Goal: Information Seeking & Learning: Find contact information

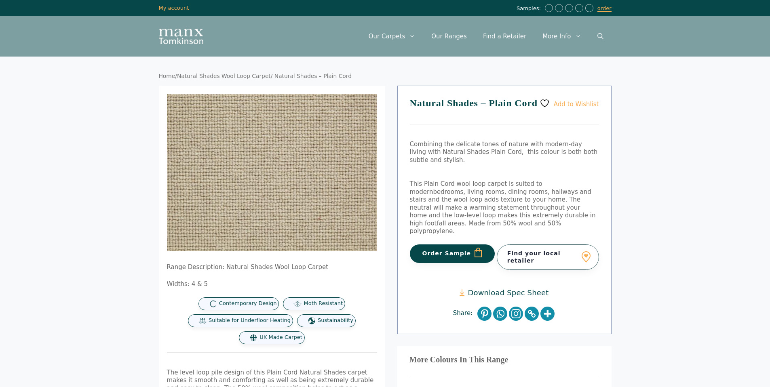
click at [547, 250] on link "Find your local retailer" at bounding box center [548, 256] width 102 height 25
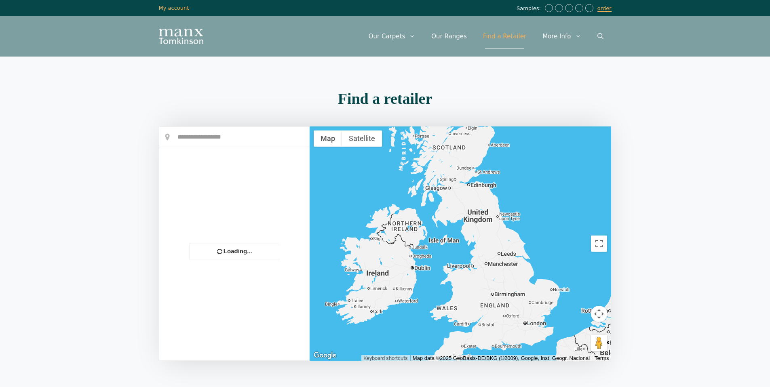
click at [244, 135] on div at bounding box center [234, 244] width 150 height 234
click at [206, 138] on input "text" at bounding box center [234, 137] width 150 height 20
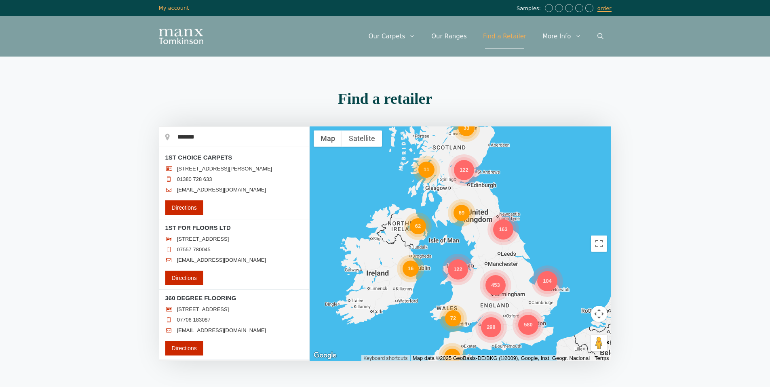
type input "**********"
click at [0, 0] on button "button" at bounding box center [0, 0] width 0 height 0
click at [228, 138] on input "**********" at bounding box center [234, 137] width 150 height 20
click at [520, 169] on div "298 69 580 163 453 62 122 33 16 72 104 80 122 11" at bounding box center [460, 243] width 302 height 234
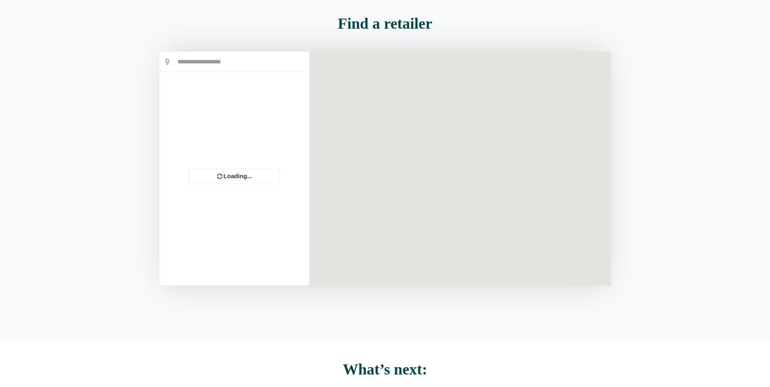
scroll to position [75, 0]
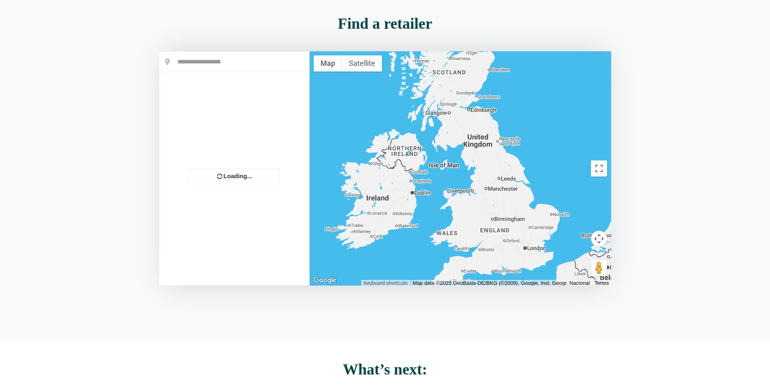
click at [510, 191] on div at bounding box center [460, 168] width 302 height 234
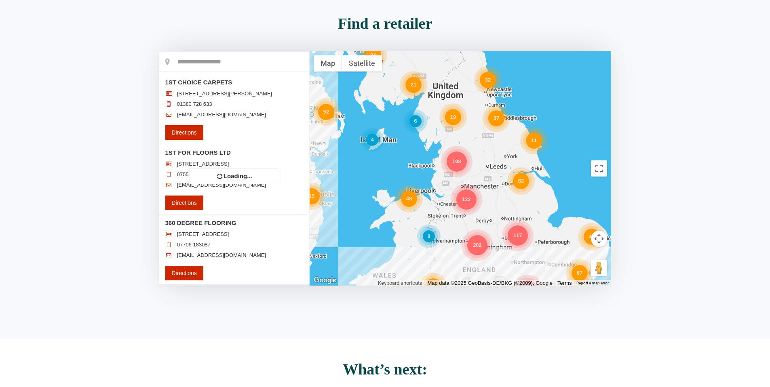
click at [506, 192] on div "105 21 202 327 34 67 37 19 52 108 85 48 15 122 25 82 117 45 64 22 19 11 4 90 32…" at bounding box center [460, 168] width 302 height 234
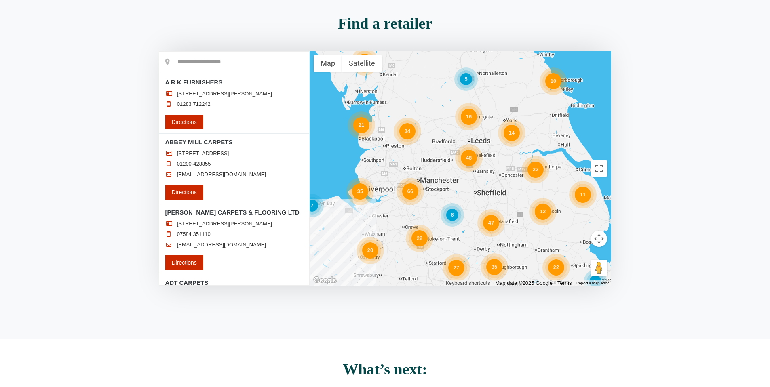
click at [505, 177] on div "27 34 7 20 35 48 66 12 22 11 47 22 5 21 10 22 12 14 35 16 6 6" at bounding box center [460, 168] width 302 height 234
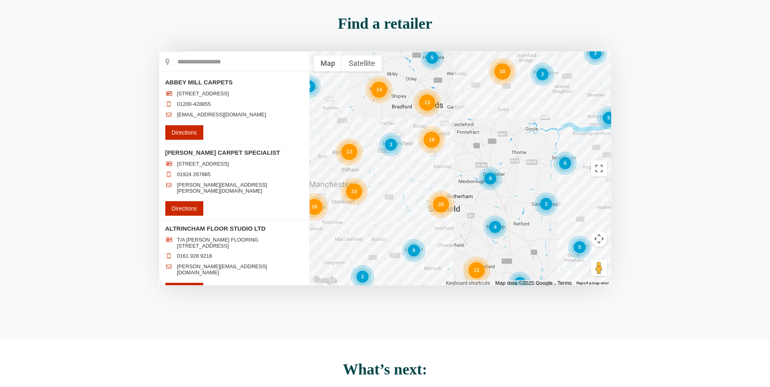
click at [512, 173] on div "8 18 16 26 6 11 14 6 9 15 10 13 7 13 5 5 2 2 3 3 5 4 3" at bounding box center [460, 168] width 302 height 234
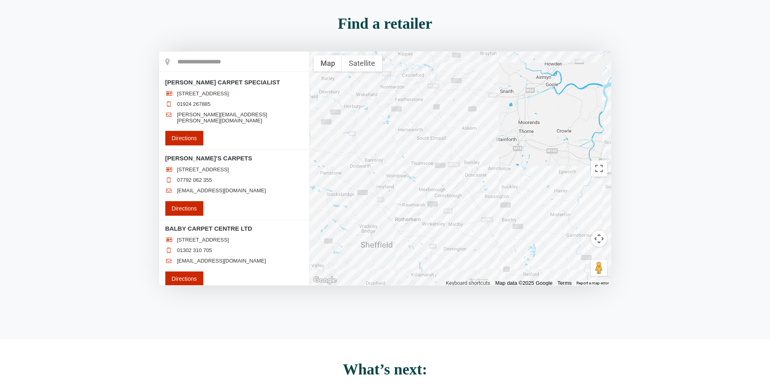
click at [498, 185] on div at bounding box center [460, 168] width 302 height 234
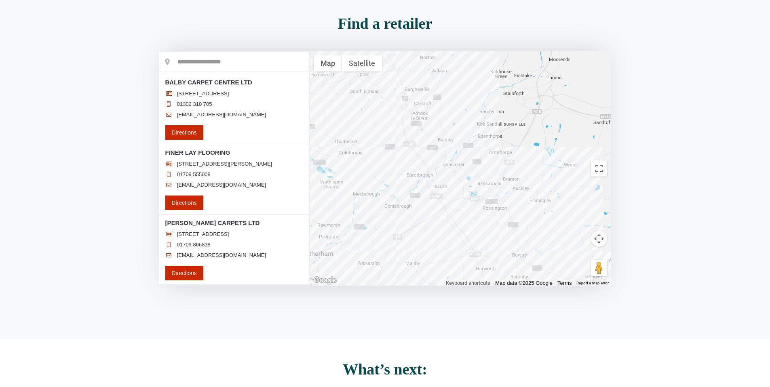
click at [457, 194] on div at bounding box center [460, 168] width 302 height 234
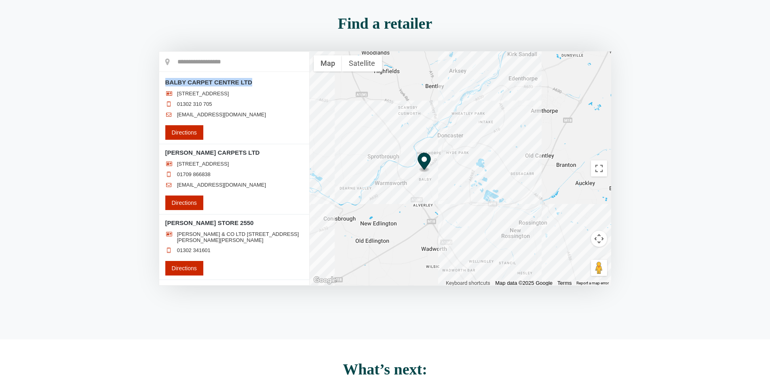
drag, startPoint x: 259, startPoint y: 80, endPoint x: 167, endPoint y: 83, distance: 91.8
click at [167, 83] on h3 "BALBY CARPET CENTRE LTD" at bounding box center [234, 82] width 138 height 8
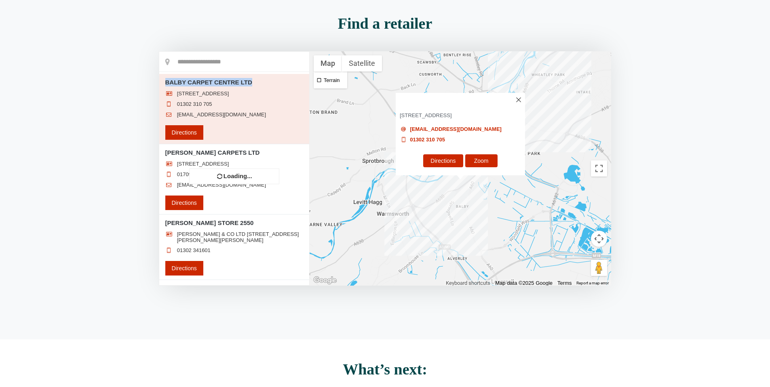
copy h3 "BALBY CARPET CENTRE LTD"
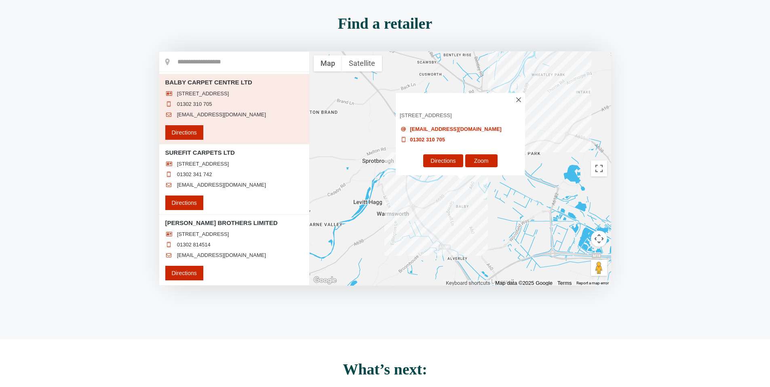
click at [520, 98] on img at bounding box center [518, 99] width 5 height 5
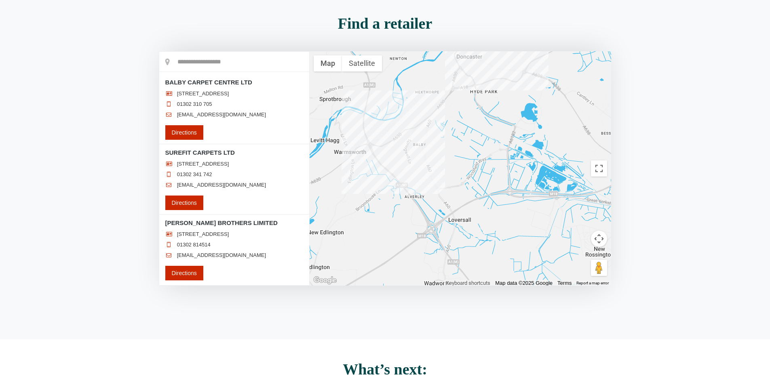
drag, startPoint x: 522, startPoint y: 191, endPoint x: 479, endPoint y: 118, distance: 84.7
click at [479, 118] on div at bounding box center [460, 168] width 302 height 234
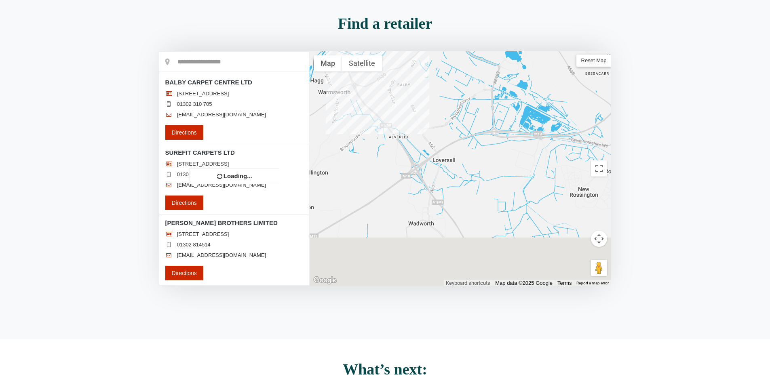
drag, startPoint x: 487, startPoint y: 204, endPoint x: 464, endPoint y: 97, distance: 109.9
click at [464, 97] on div at bounding box center [460, 168] width 302 height 234
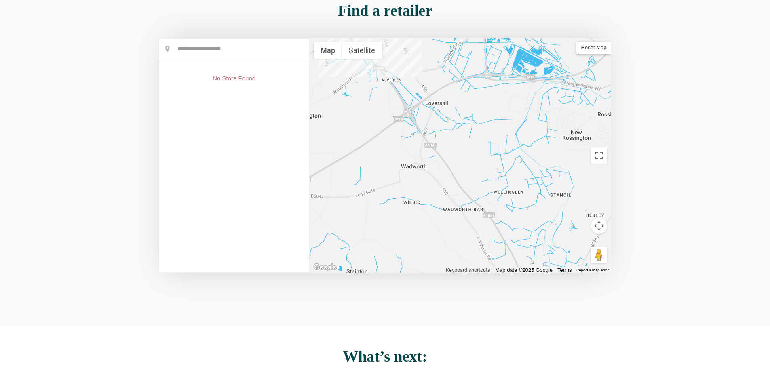
scroll to position [90, 0]
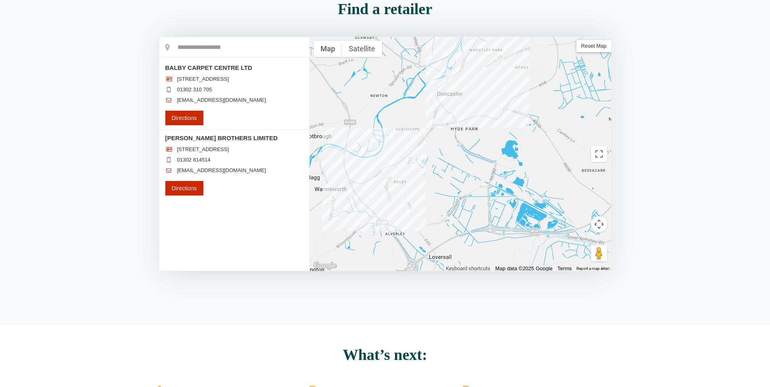
drag, startPoint x: 438, startPoint y: 119, endPoint x: 442, endPoint y: 280, distance: 161.2
click at [442, 280] on div "Loading..." at bounding box center [385, 164] width 452 height 254
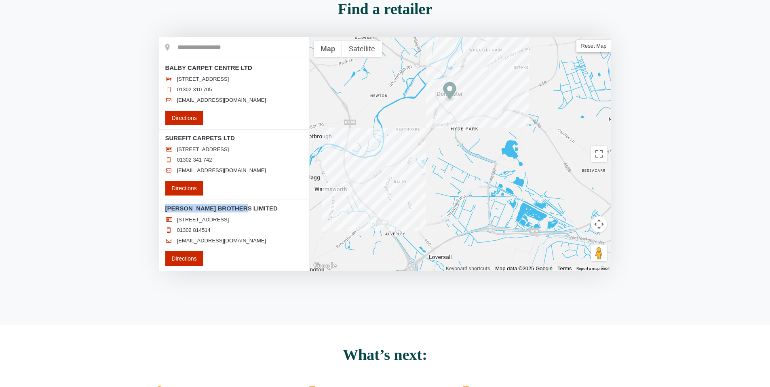
drag, startPoint x: 256, startPoint y: 211, endPoint x: 166, endPoint y: 216, distance: 90.2
click at [166, 213] on h3 "[PERSON_NAME] BROTHERS LIMITED" at bounding box center [234, 208] width 138 height 8
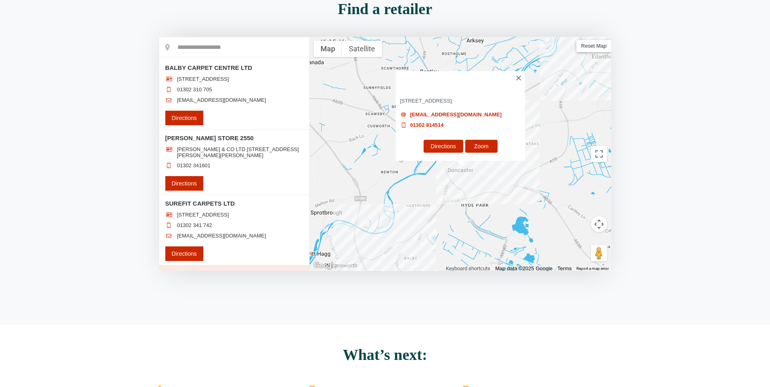
copy h3 "[PERSON_NAME] BROTHERS LIMITED"
click at [516, 79] on img at bounding box center [518, 78] width 5 height 5
